Goal: Task Accomplishment & Management: Manage account settings

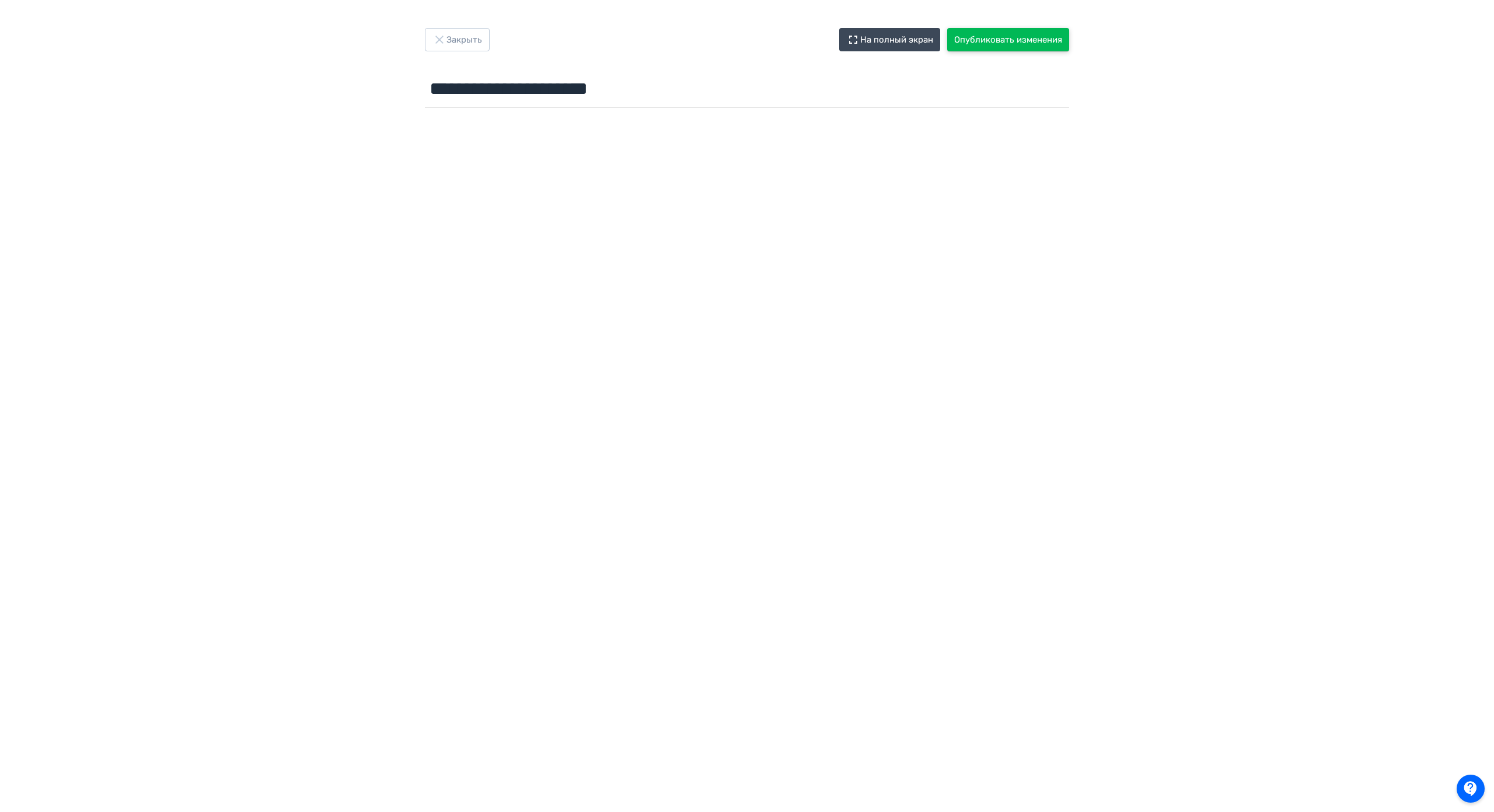
click at [999, 40] on button "Опубликовать изменения" at bounding box center [1008, 39] width 122 height 24
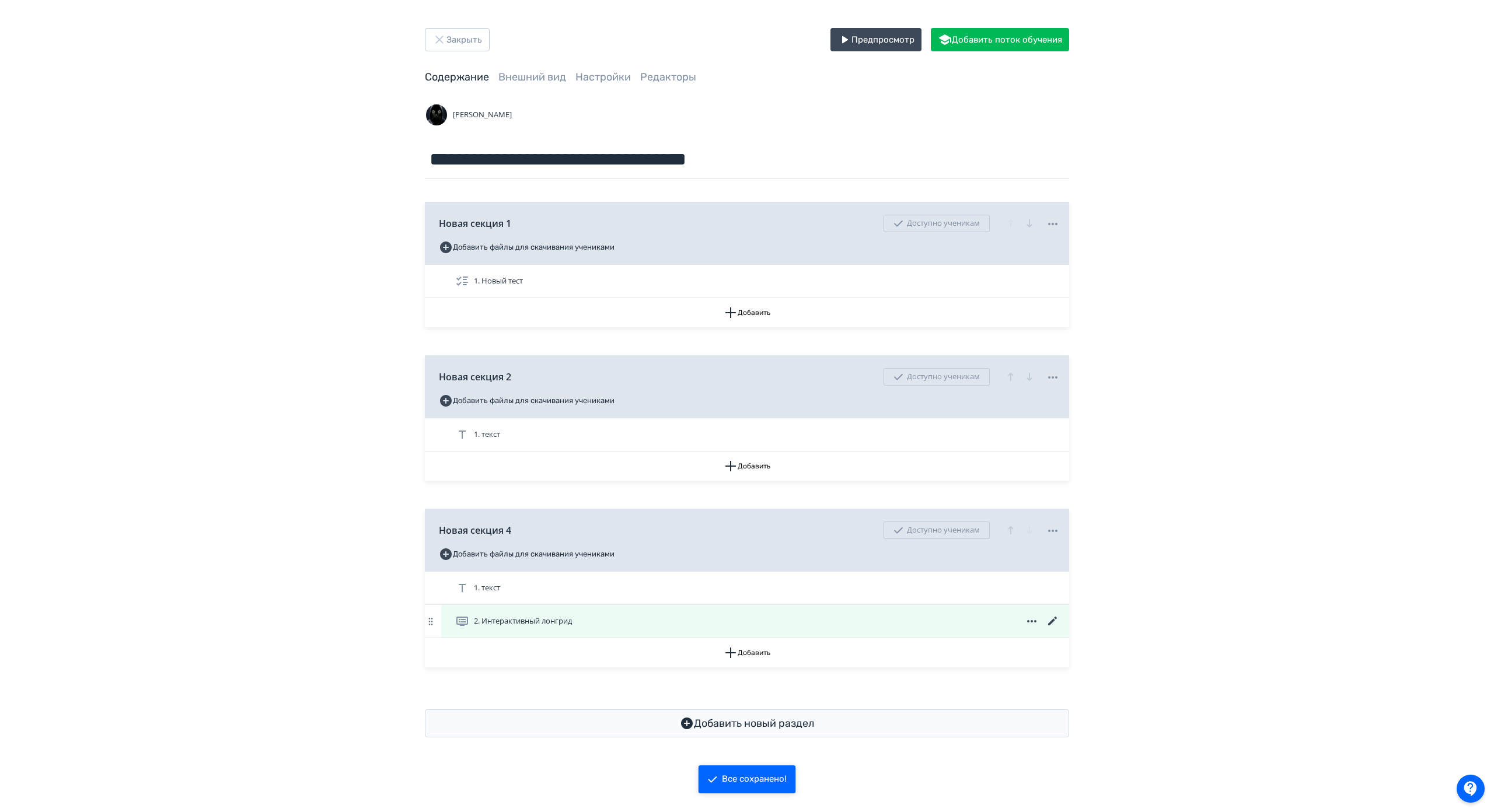
click at [1048, 619] on icon at bounding box center [1053, 621] width 14 height 14
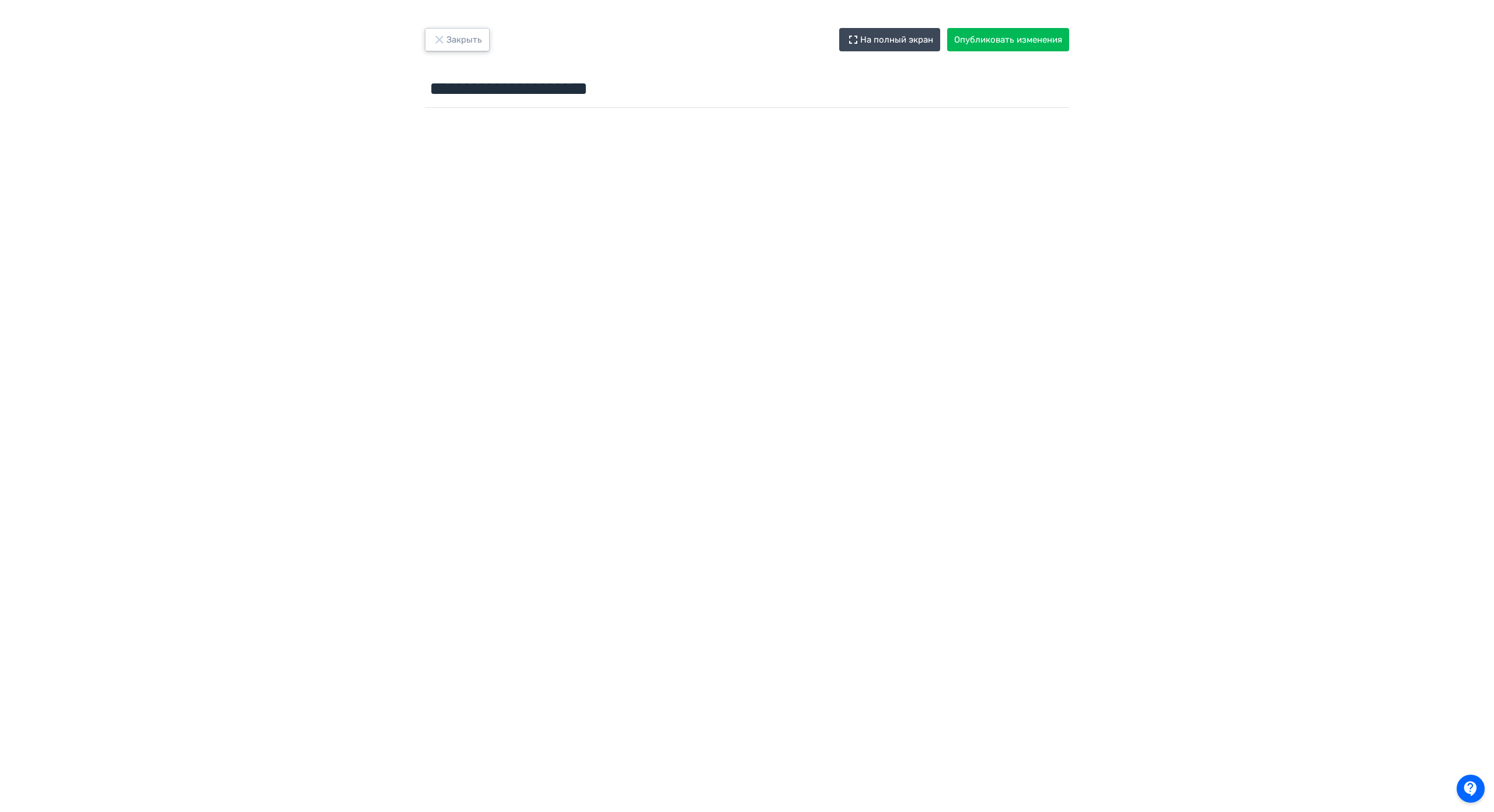
click at [425, 42] on button "Закрыть" at bounding box center [457, 39] width 65 height 24
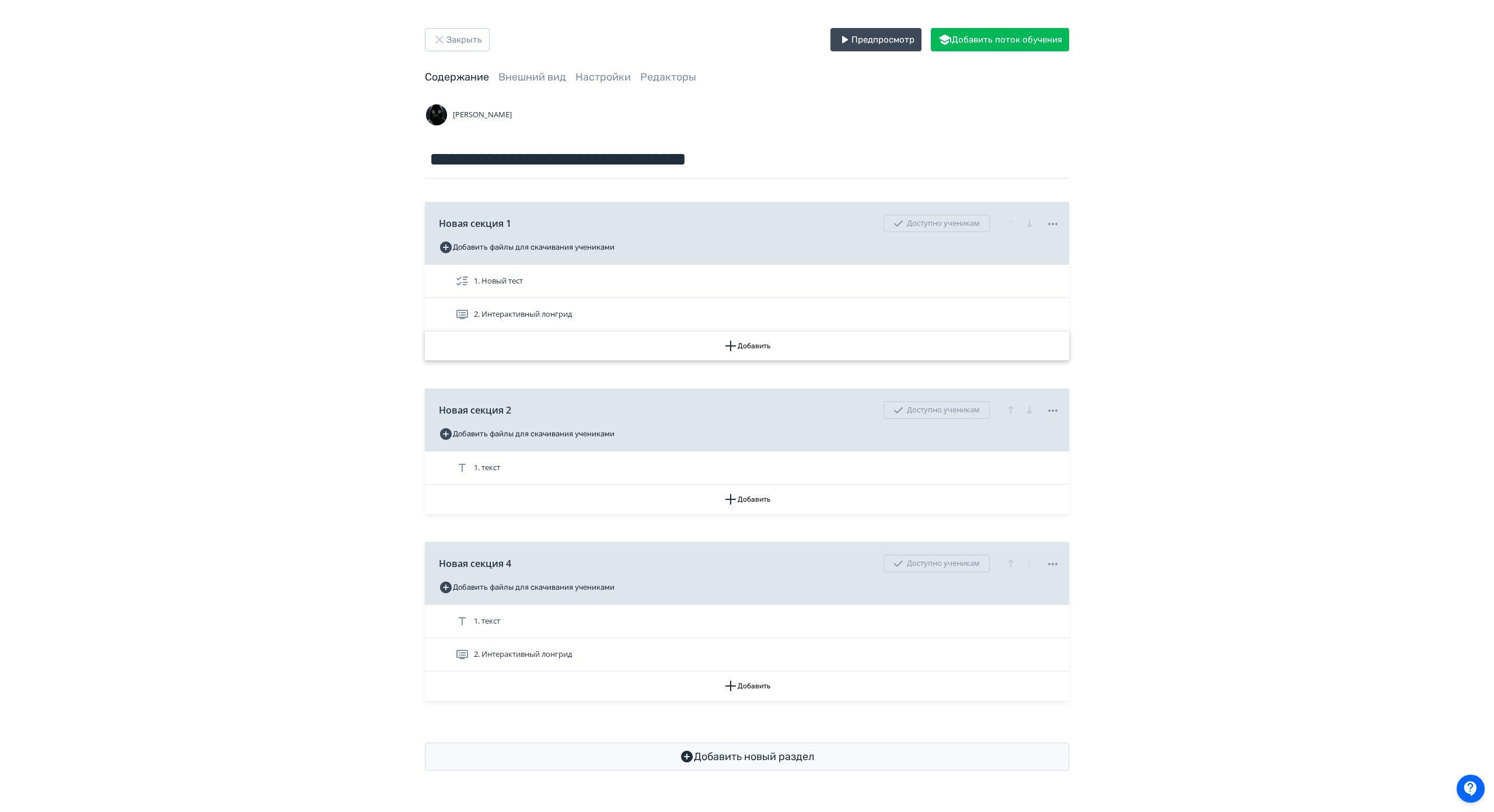
click at [425, 336] on button "Добавить" at bounding box center [747, 346] width 644 height 29
click at [752, 342] on div "Лонгрид Документ Медиа-файл Текст Tilda-страница Встроить ресурс Задание Тестир…" at bounding box center [747, 406] width 1494 height 812
click at [752, 342] on button "Добавить" at bounding box center [747, 346] width 644 height 29
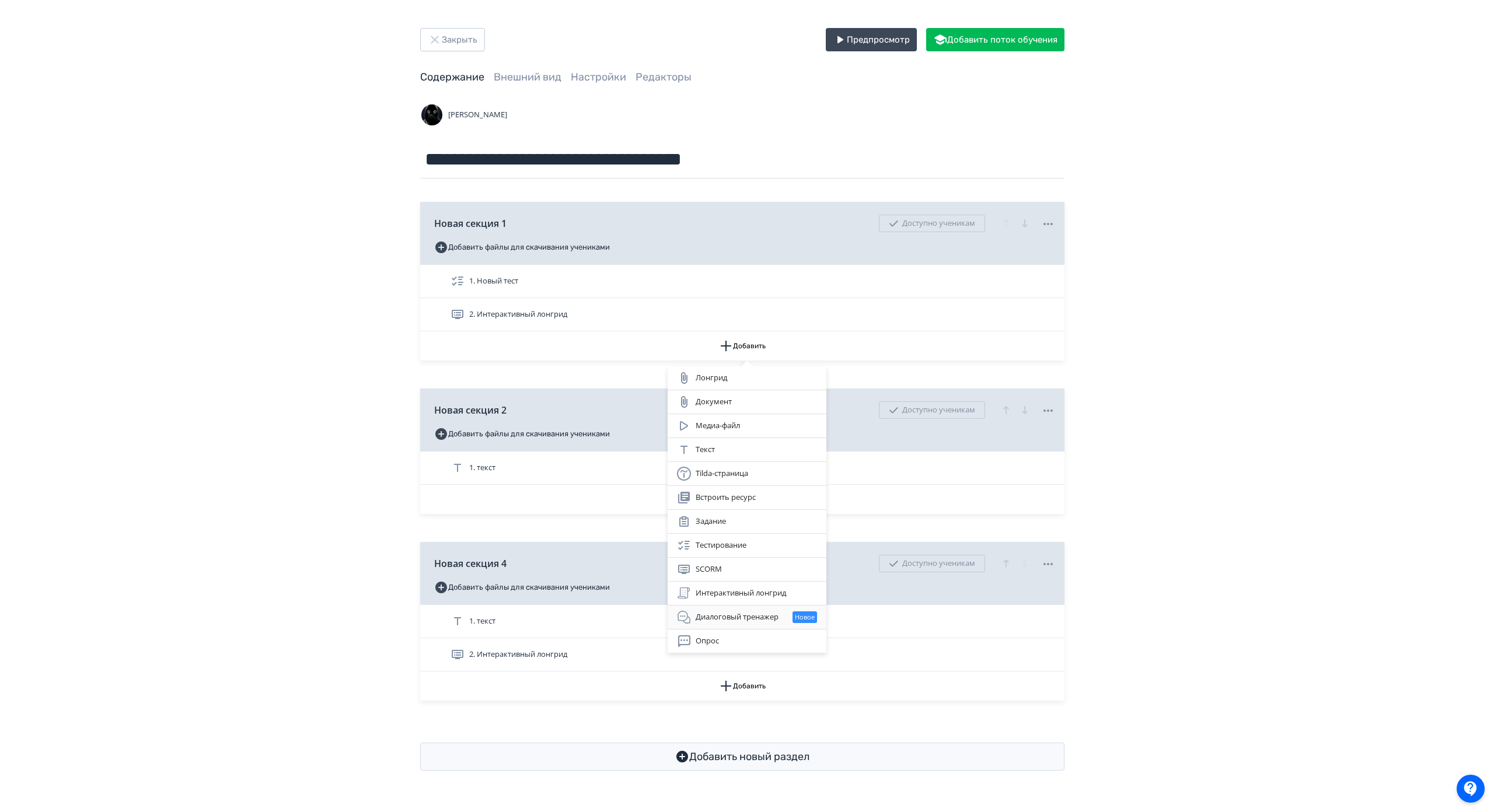
click at [719, 619] on div "Диалоговый тренажер Новое" at bounding box center [747, 617] width 140 height 14
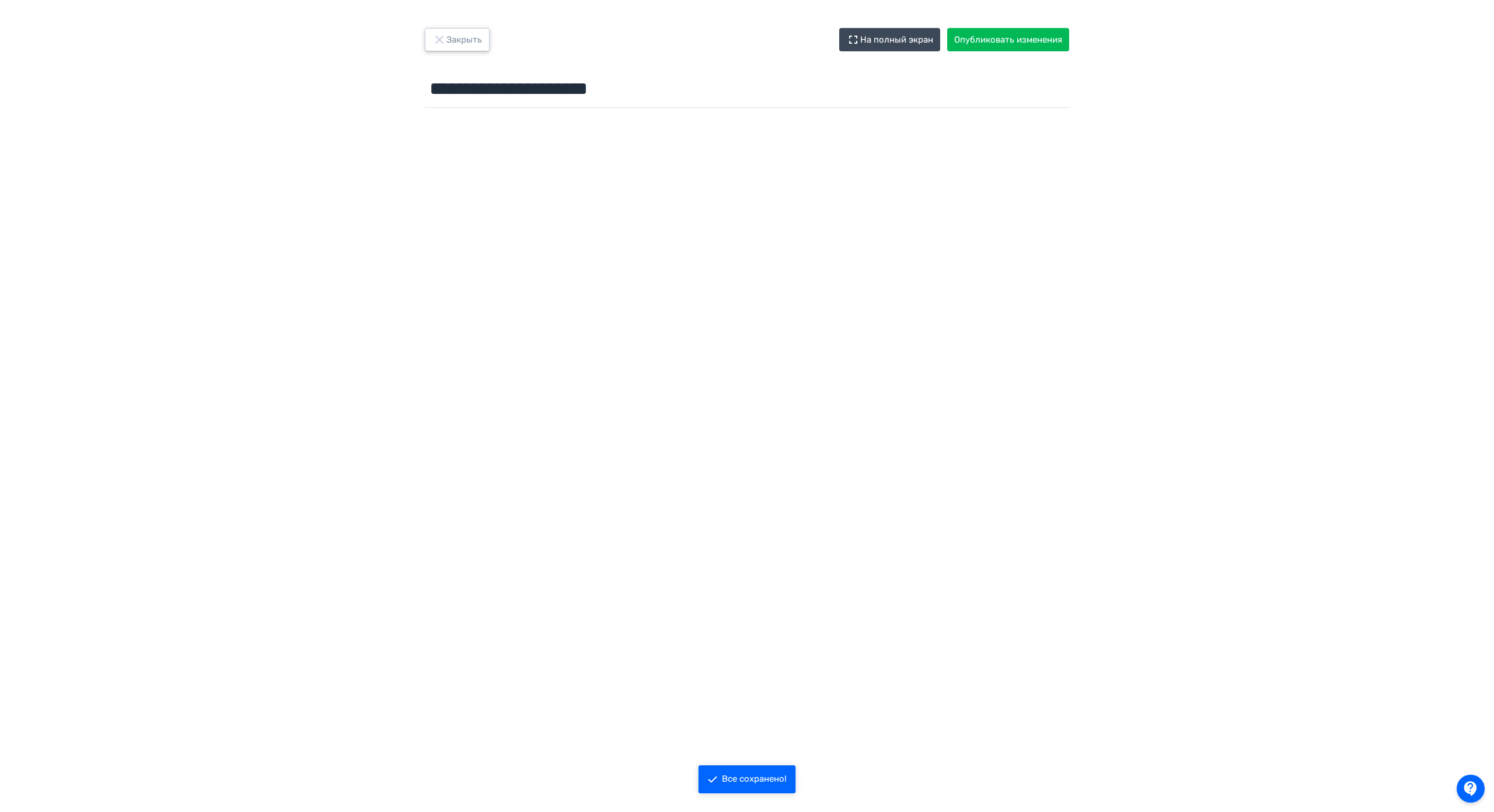
click at [463, 49] on button "Закрыть" at bounding box center [457, 39] width 65 height 24
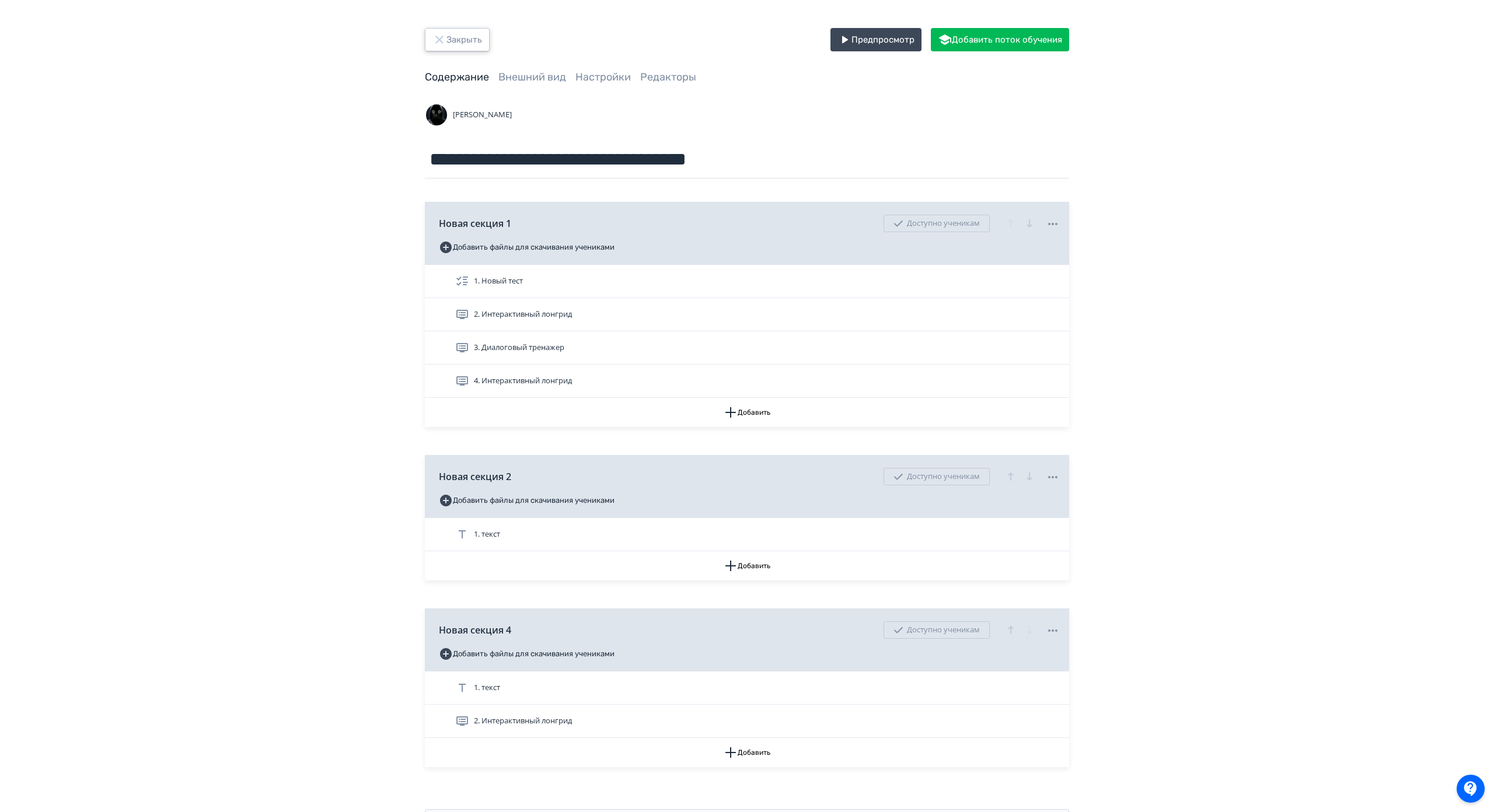
click at [465, 47] on button "Закрыть" at bounding box center [457, 39] width 65 height 24
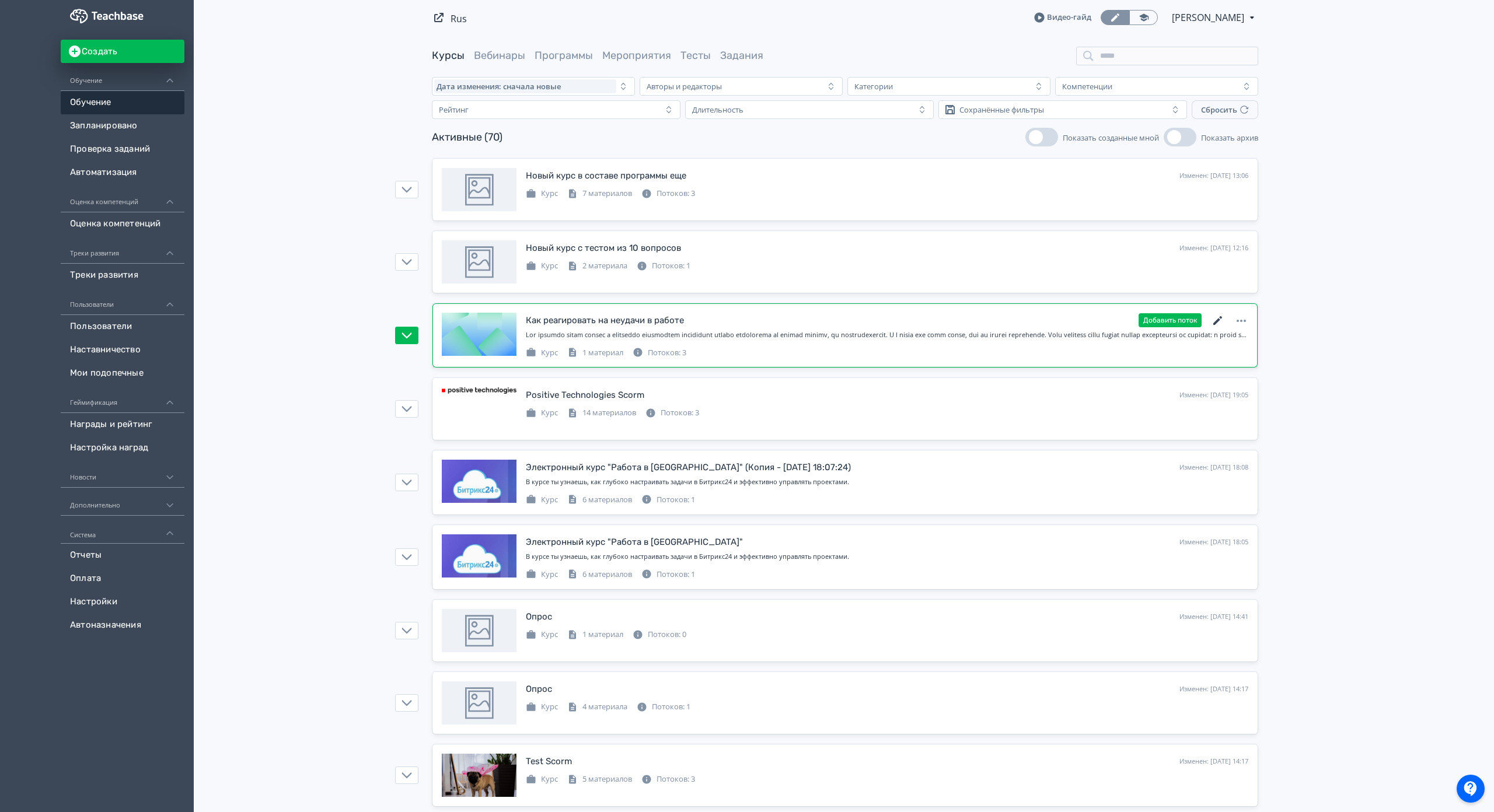
click at [1216, 318] on icon at bounding box center [1217, 321] width 14 height 14
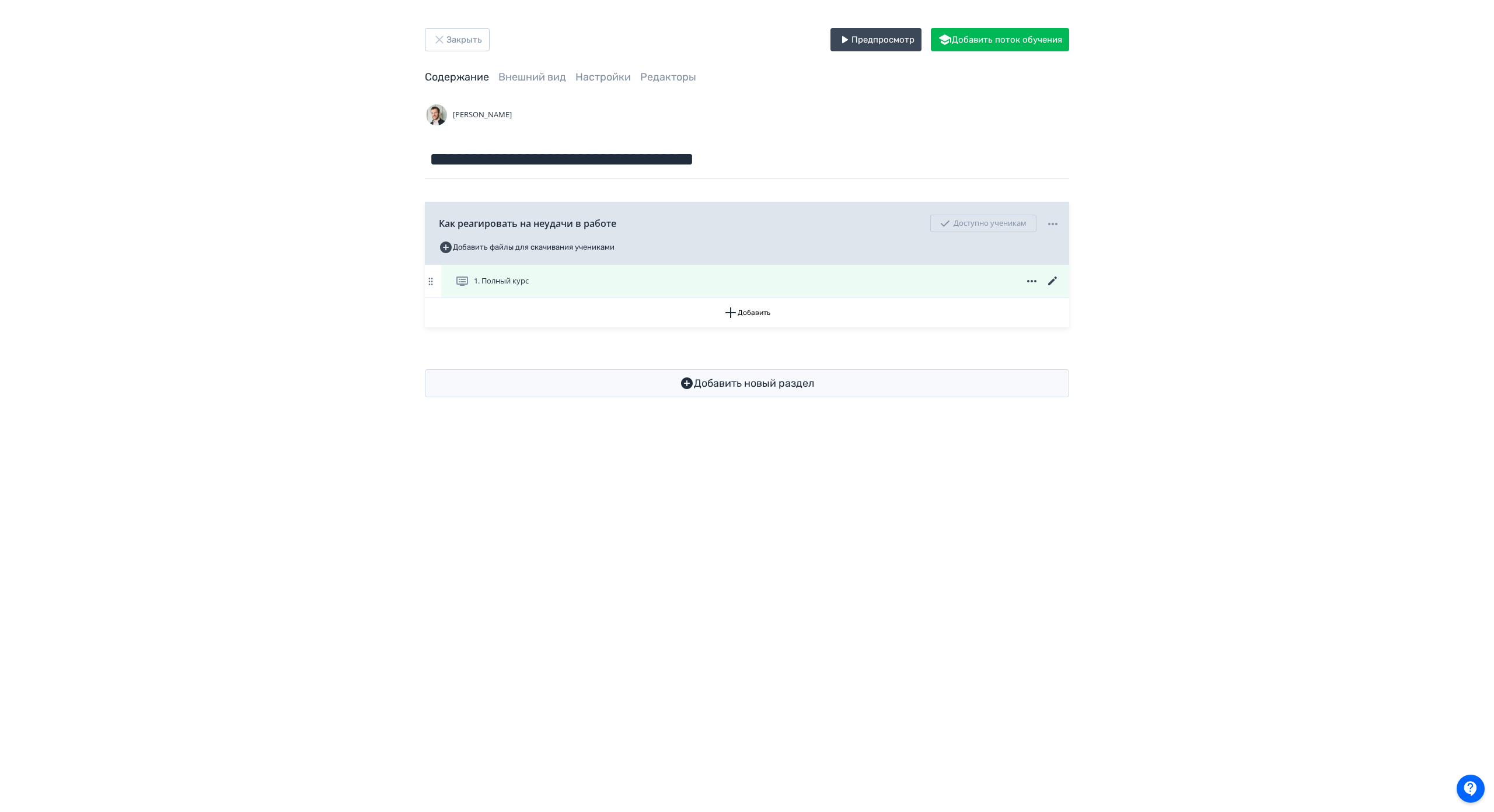
click at [1053, 281] on icon at bounding box center [1053, 281] width 8 height 8
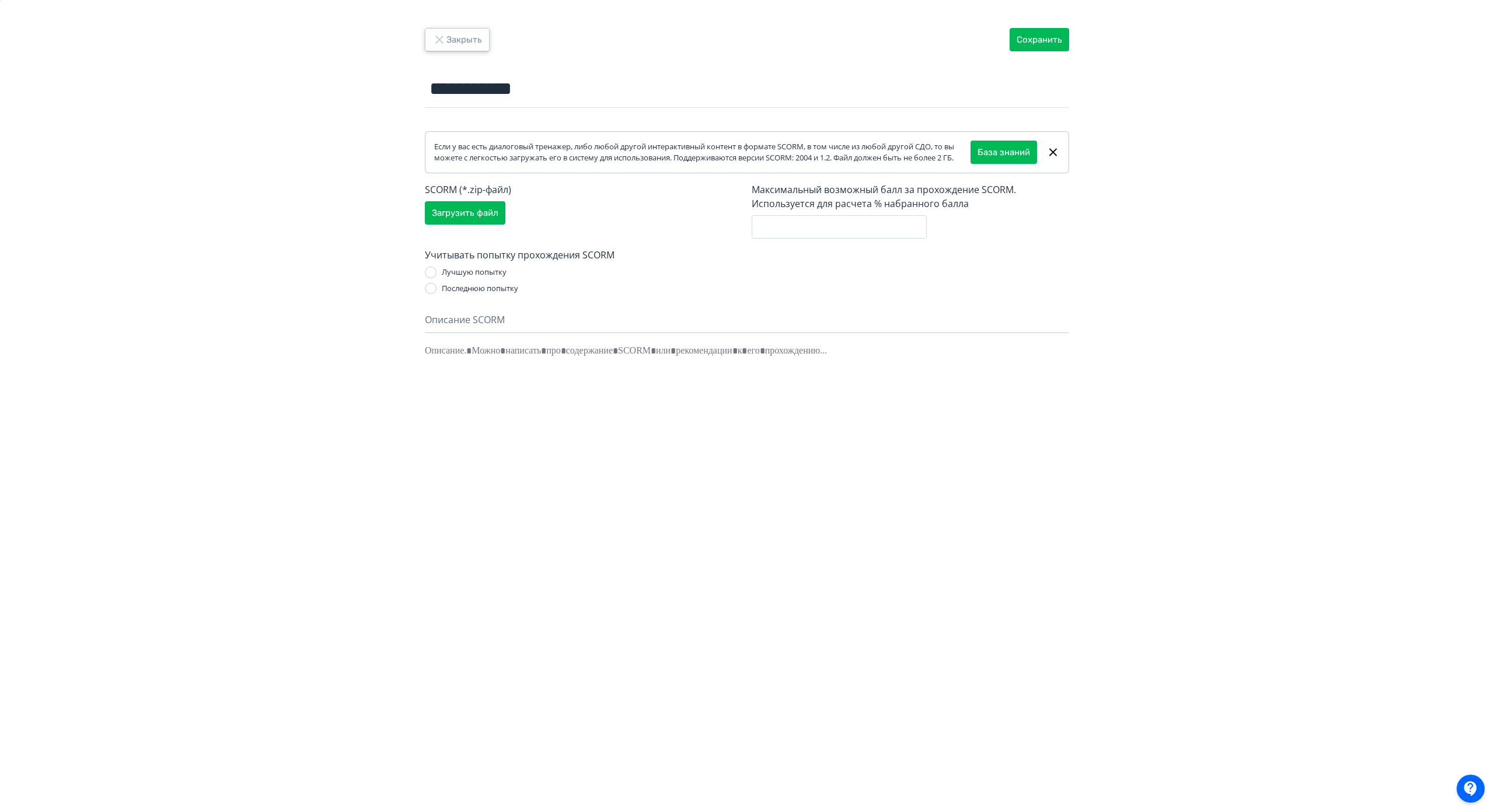
click at [470, 43] on button "Закрыть" at bounding box center [457, 39] width 65 height 24
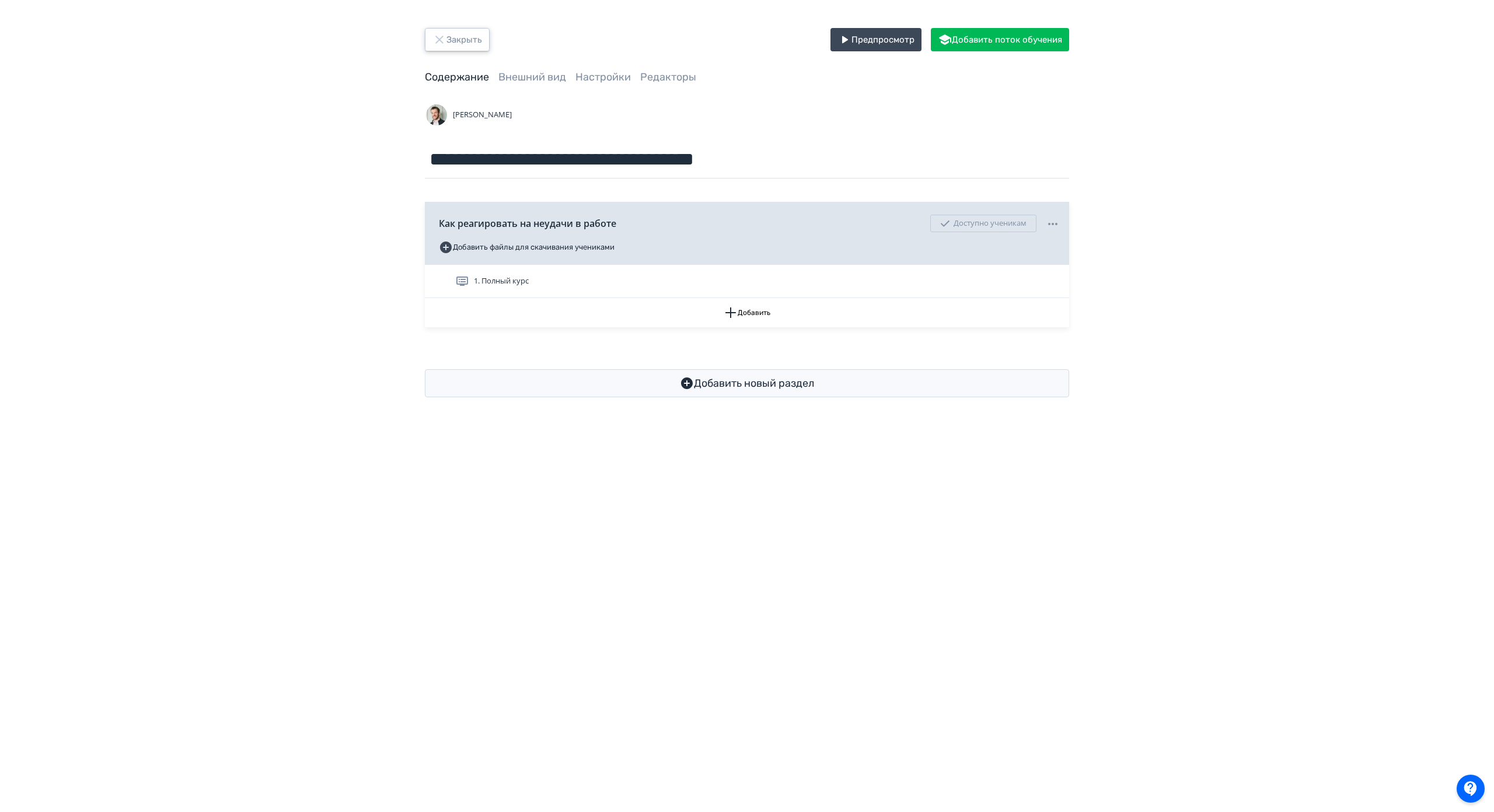
click at [455, 48] on button "Закрыть" at bounding box center [457, 39] width 65 height 24
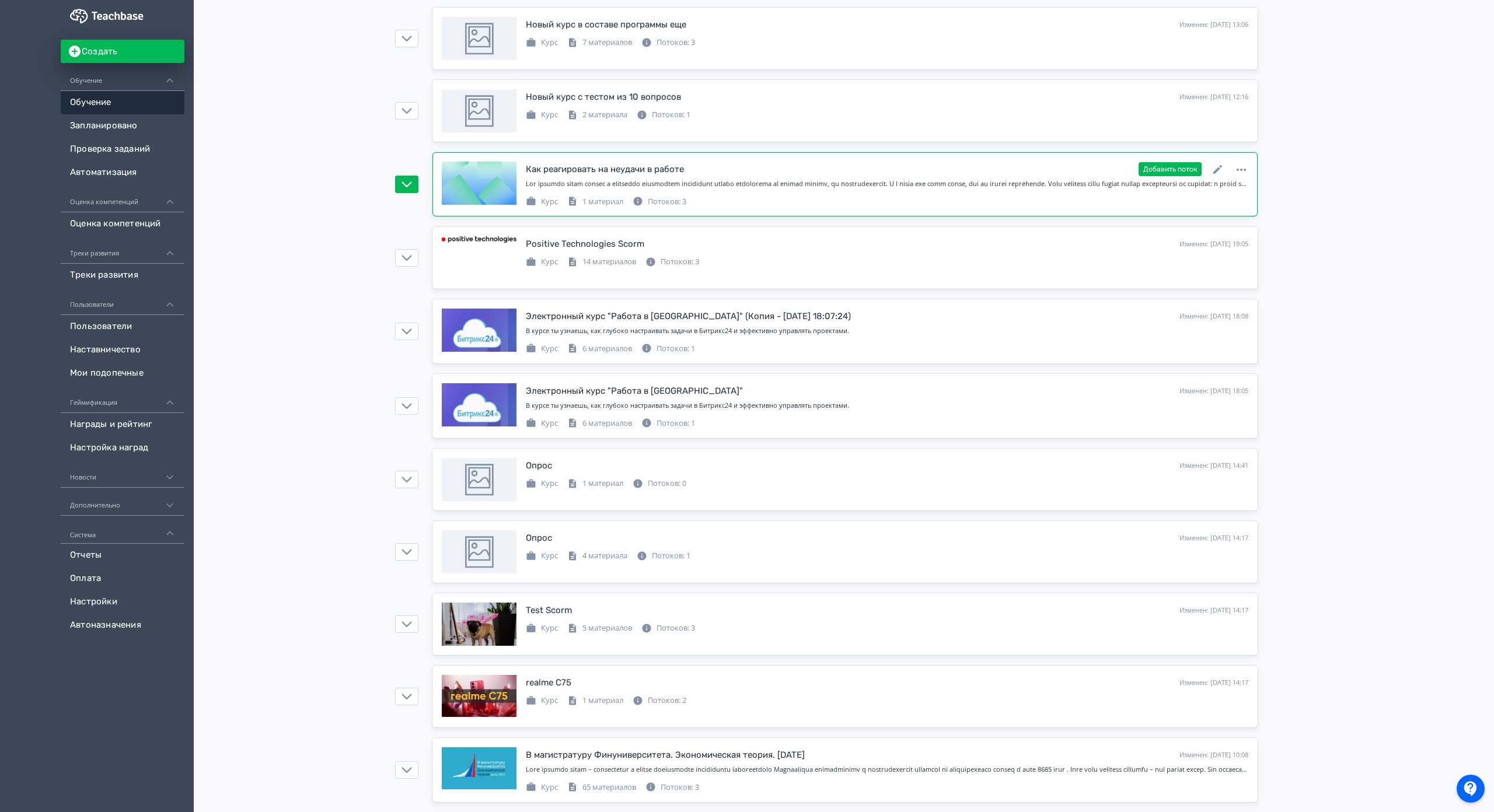
scroll to position [175, 0]
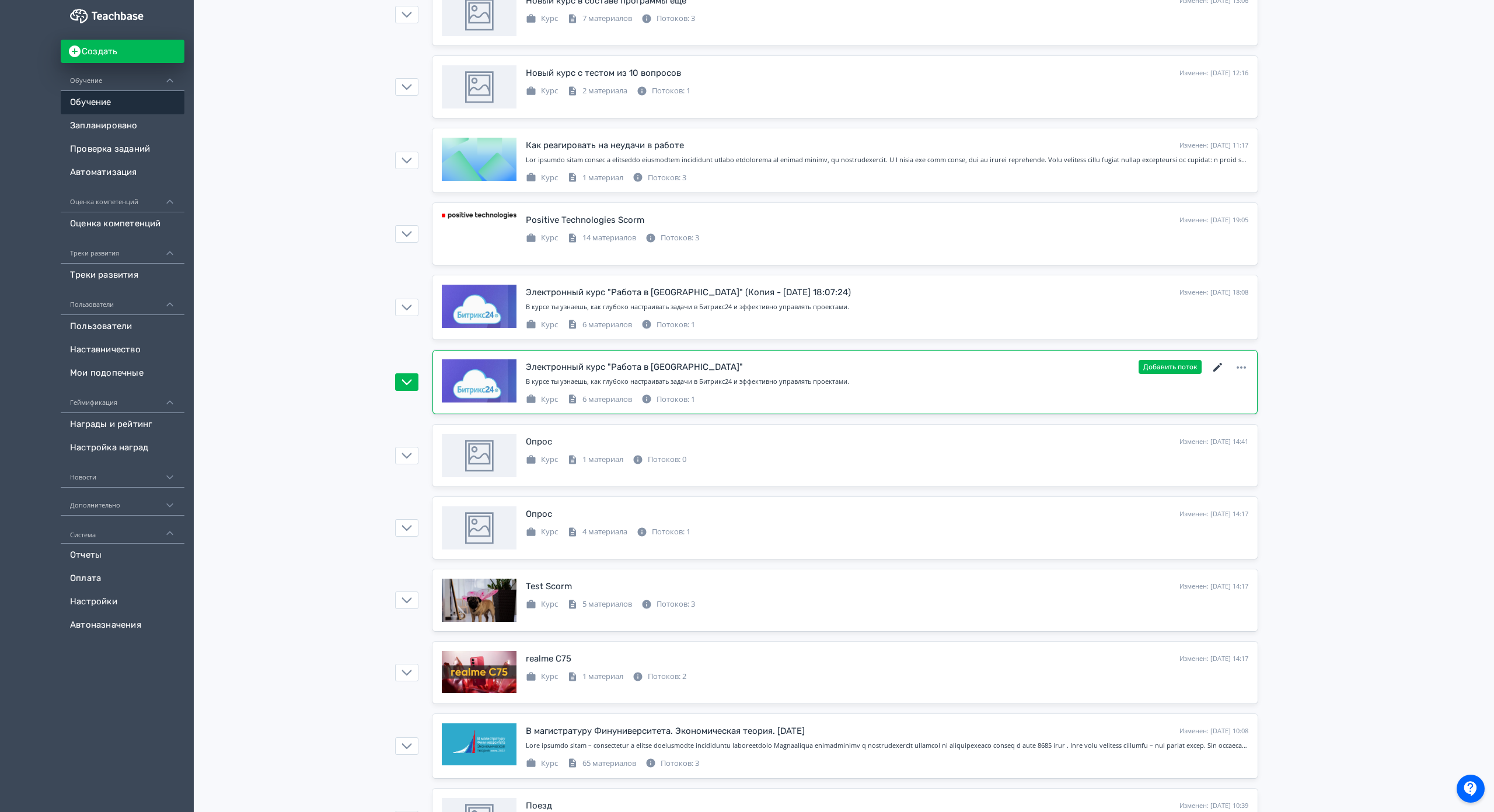
click at [1211, 363] on icon at bounding box center [1217, 367] width 14 height 14
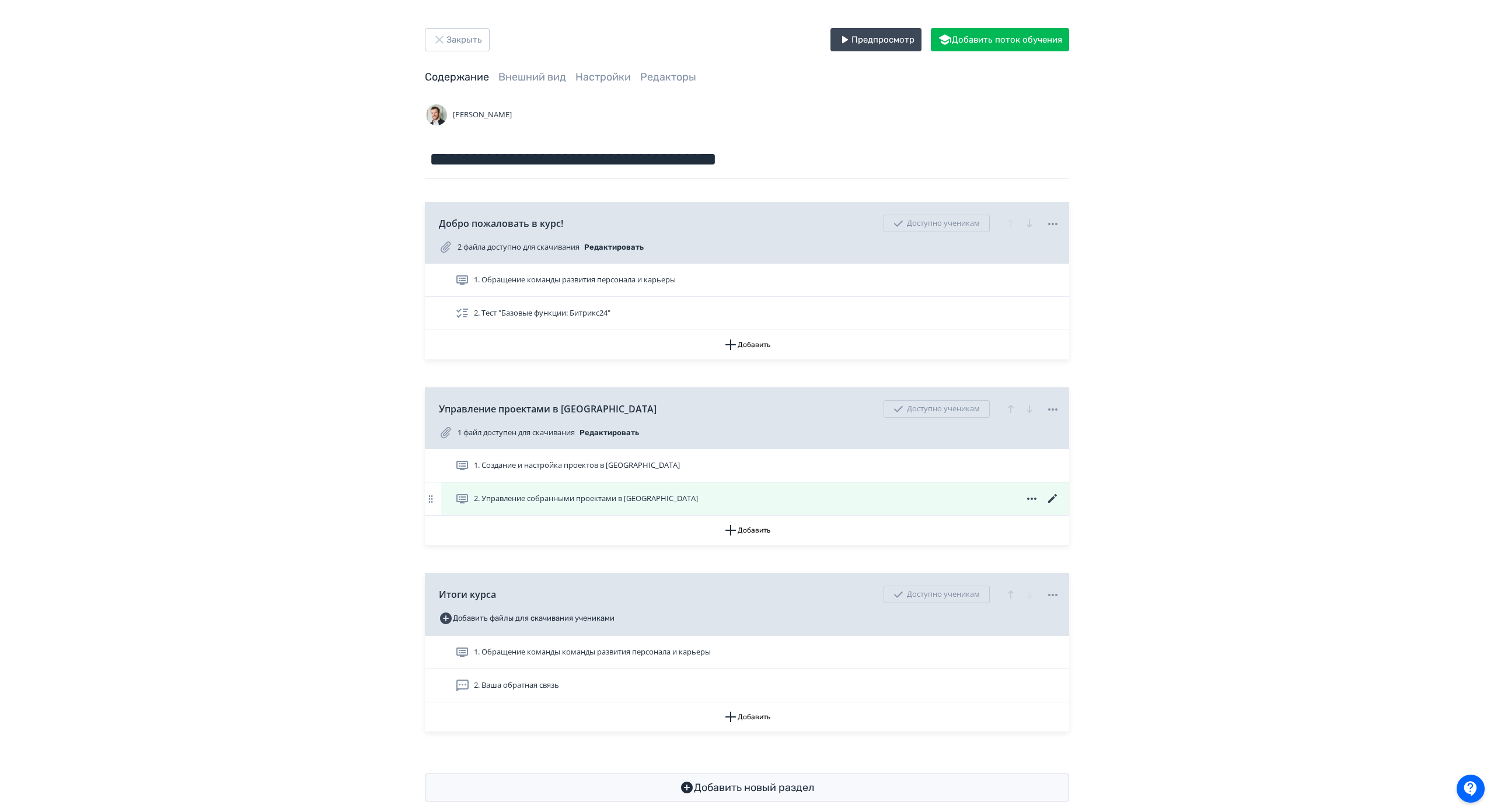
click at [1051, 498] on icon at bounding box center [1053, 499] width 8 height 8
